Goal: Information Seeking & Learning: Learn about a topic

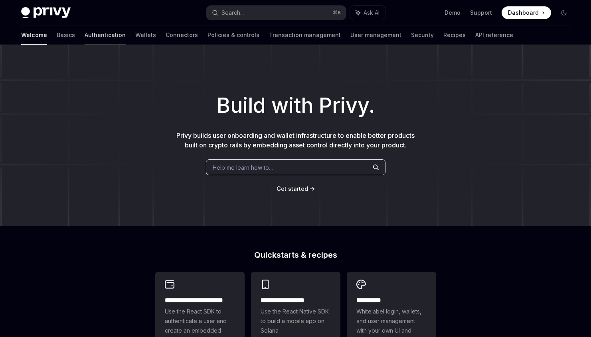
click at [85, 40] on link "Authentication" at bounding box center [105, 35] width 41 height 19
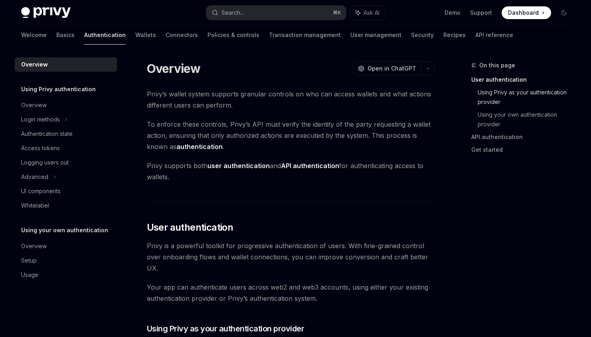
click at [493, 95] on link "Using Privy as your authentication provider" at bounding box center [526, 97] width 99 height 22
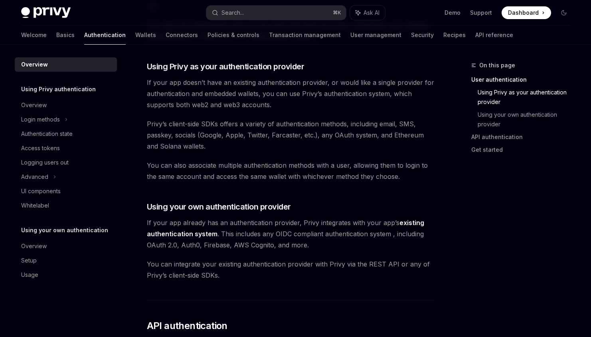
scroll to position [263, 0]
click at [53, 106] on div "Overview" at bounding box center [66, 105] width 91 height 10
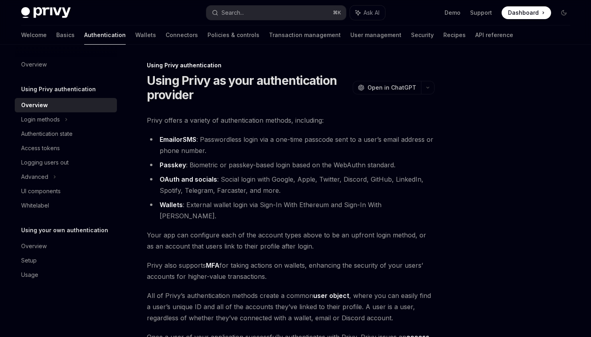
scroll to position [128, 0]
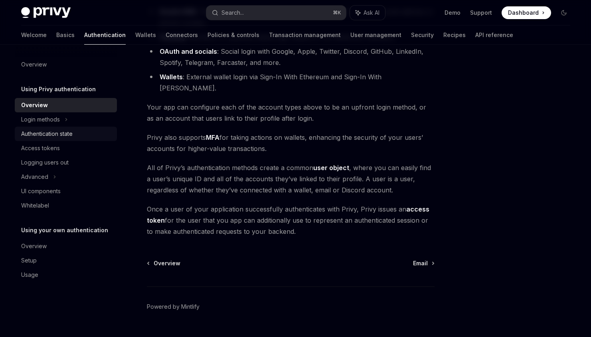
click at [69, 132] on div "Authentication state" at bounding box center [46, 134] width 51 height 10
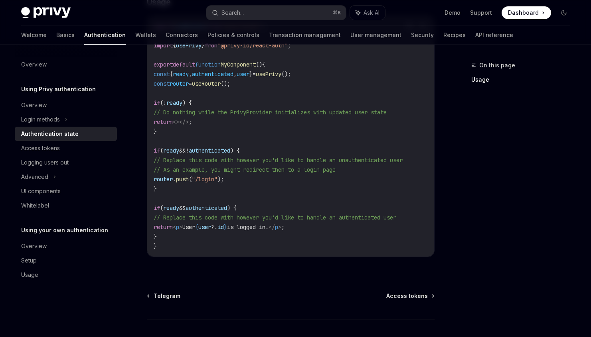
scroll to position [323, 0]
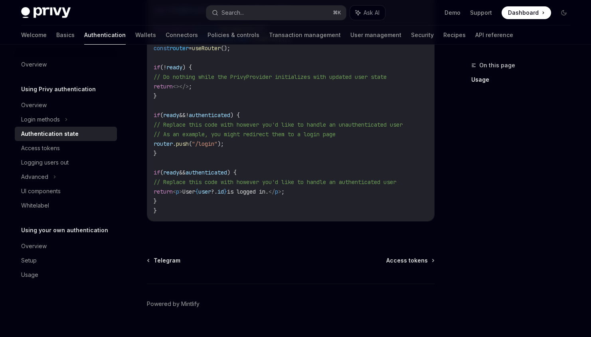
click at [419, 259] on div "Using Privy authentication Authentication state OpenAI Open in ChatGPT OpenAI O…" at bounding box center [216, 45] width 440 height 615
click at [419, 265] on span "Access tokens" at bounding box center [406, 261] width 41 height 8
type textarea "*"
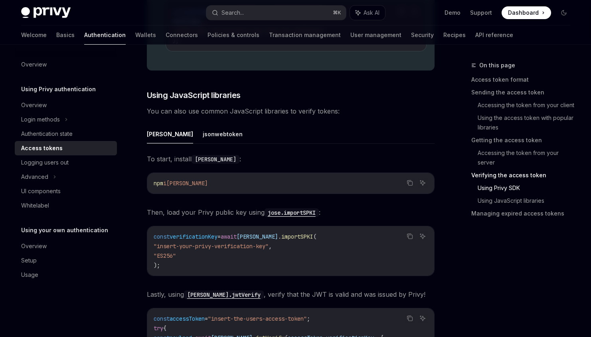
scroll to position [1704, 0]
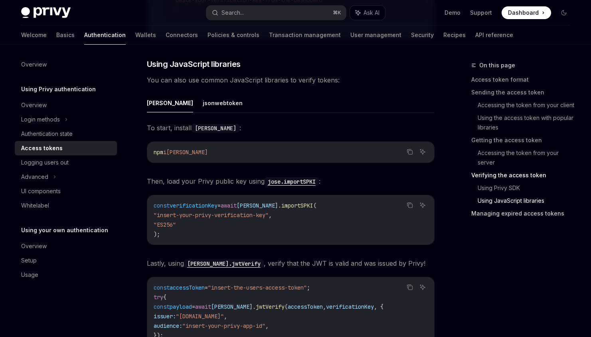
click at [524, 213] on link "Managing expired access tokens" at bounding box center [523, 213] width 105 height 13
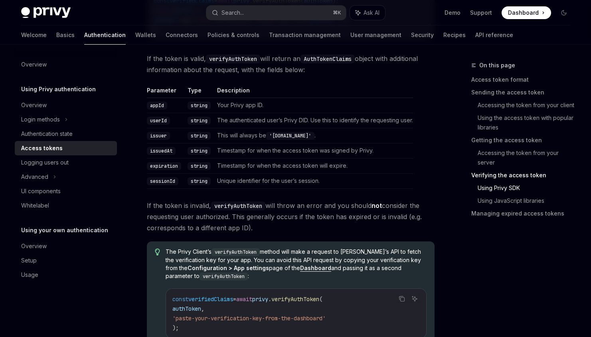
scroll to position [1375, 0]
